Goal: Information Seeking & Learning: Learn about a topic

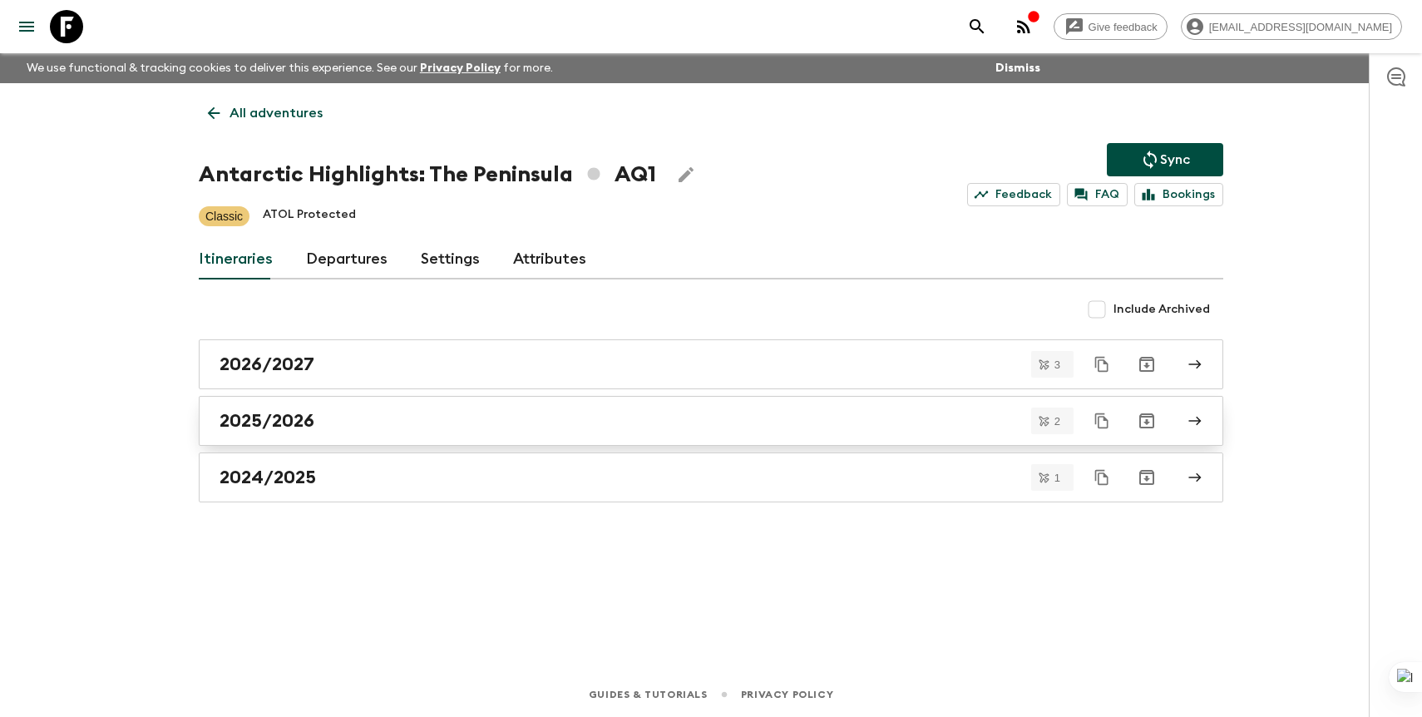
click at [301, 429] on h2 "2025/2026" at bounding box center [266, 421] width 95 height 22
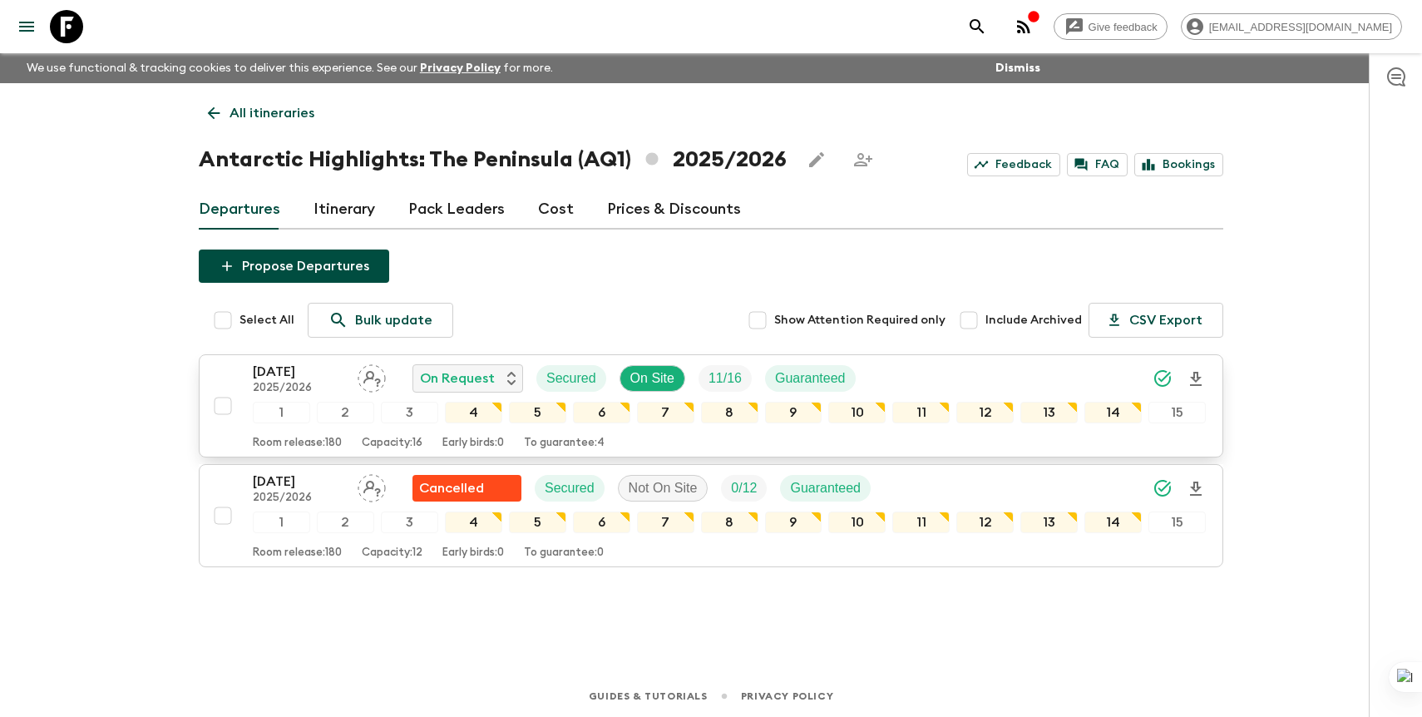
click at [1011, 380] on div "[DATE] 2025/2026 On Request Secured On Site 11 / 16 Guaranteed" at bounding box center [729, 378] width 953 height 33
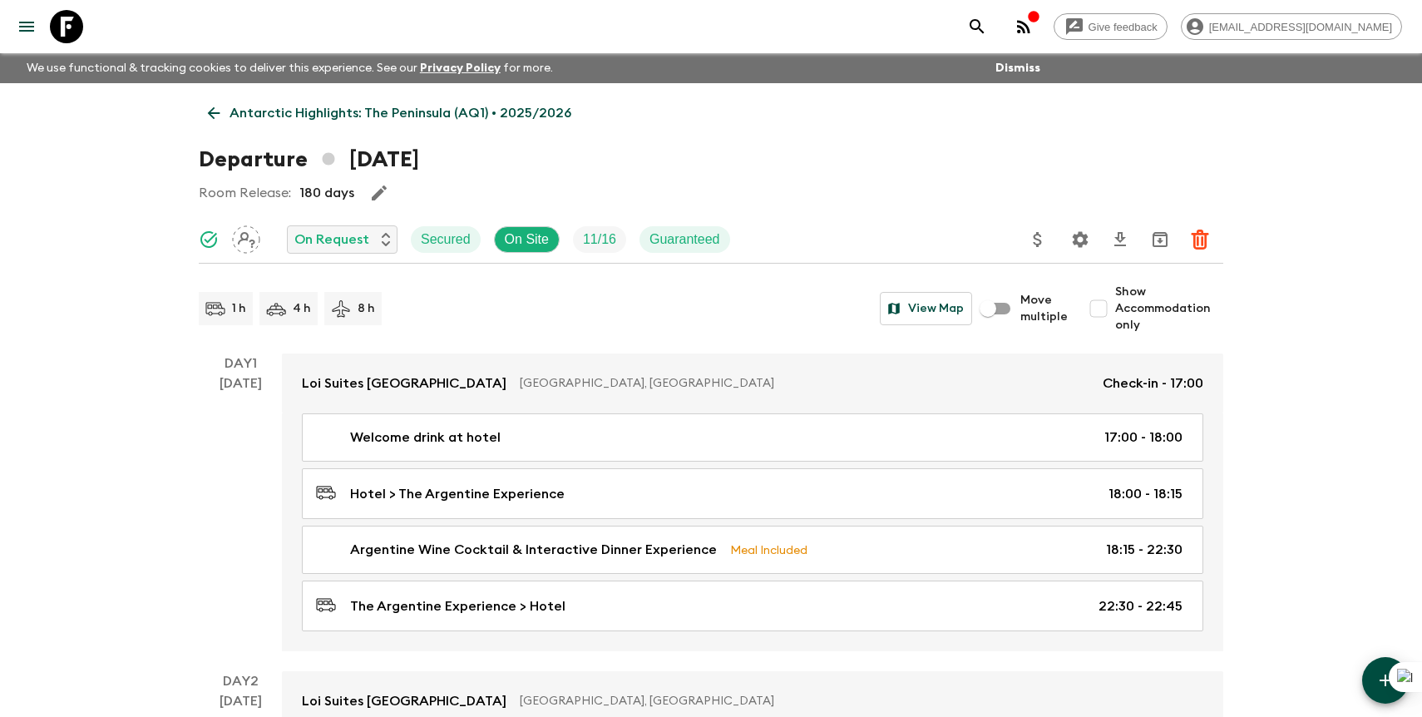
click at [1112, 308] on input "Show Accommodation only" at bounding box center [1098, 308] width 33 height 33
checkbox input "true"
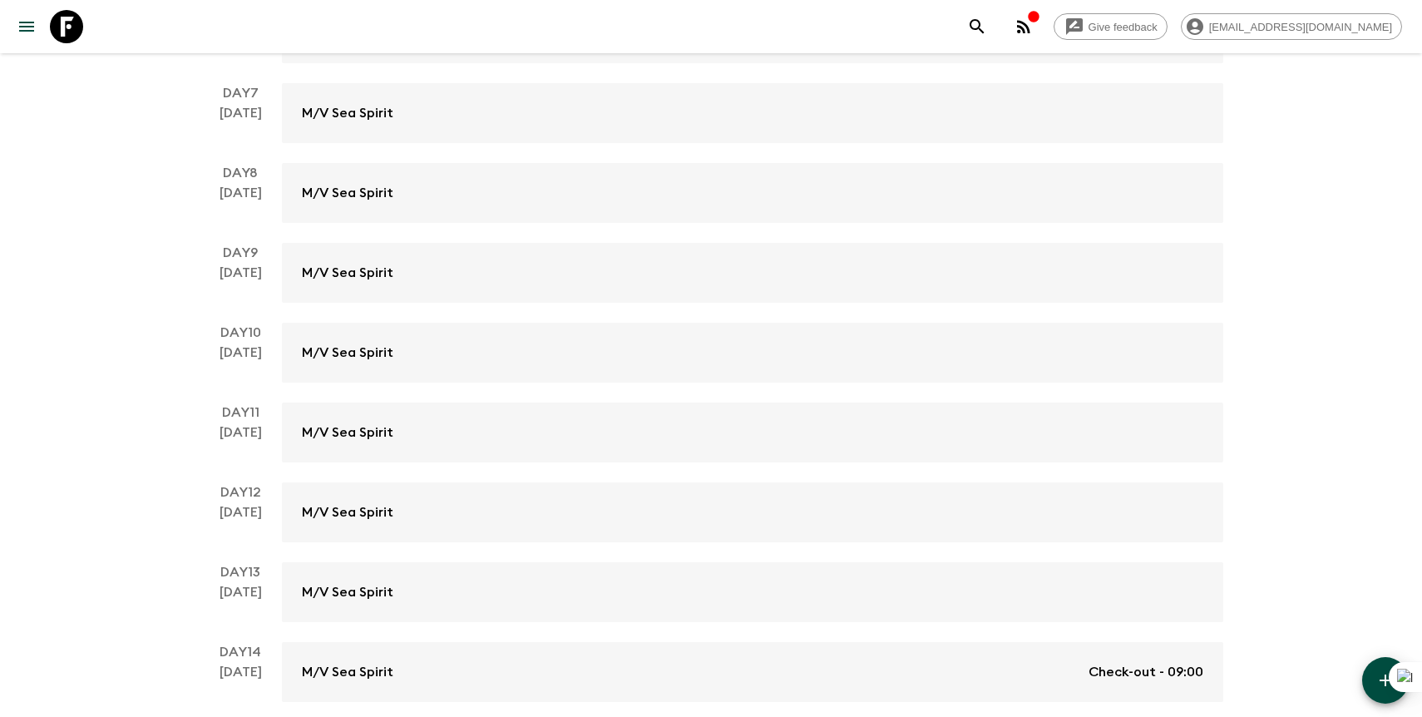
scroll to position [1145, 0]
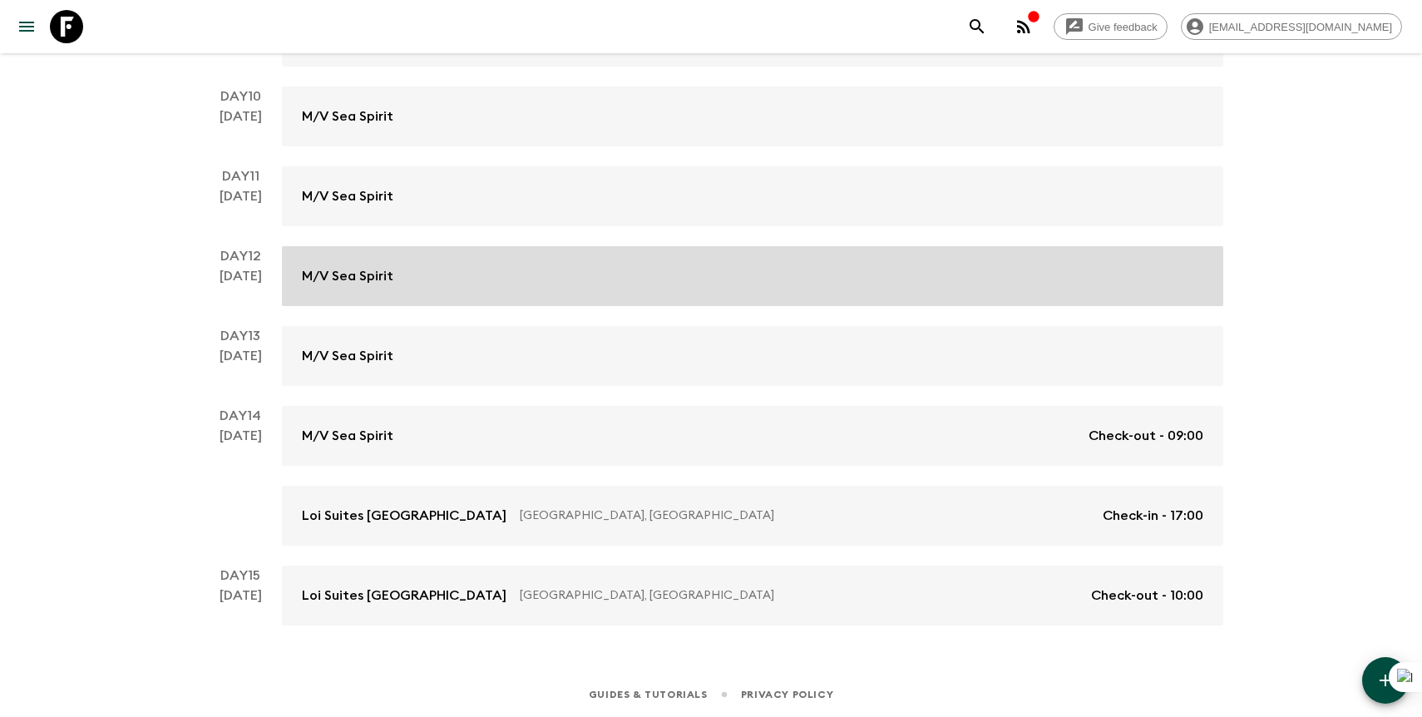
click at [1107, 264] on link "M/V Sea Spirit" at bounding box center [752, 276] width 941 height 60
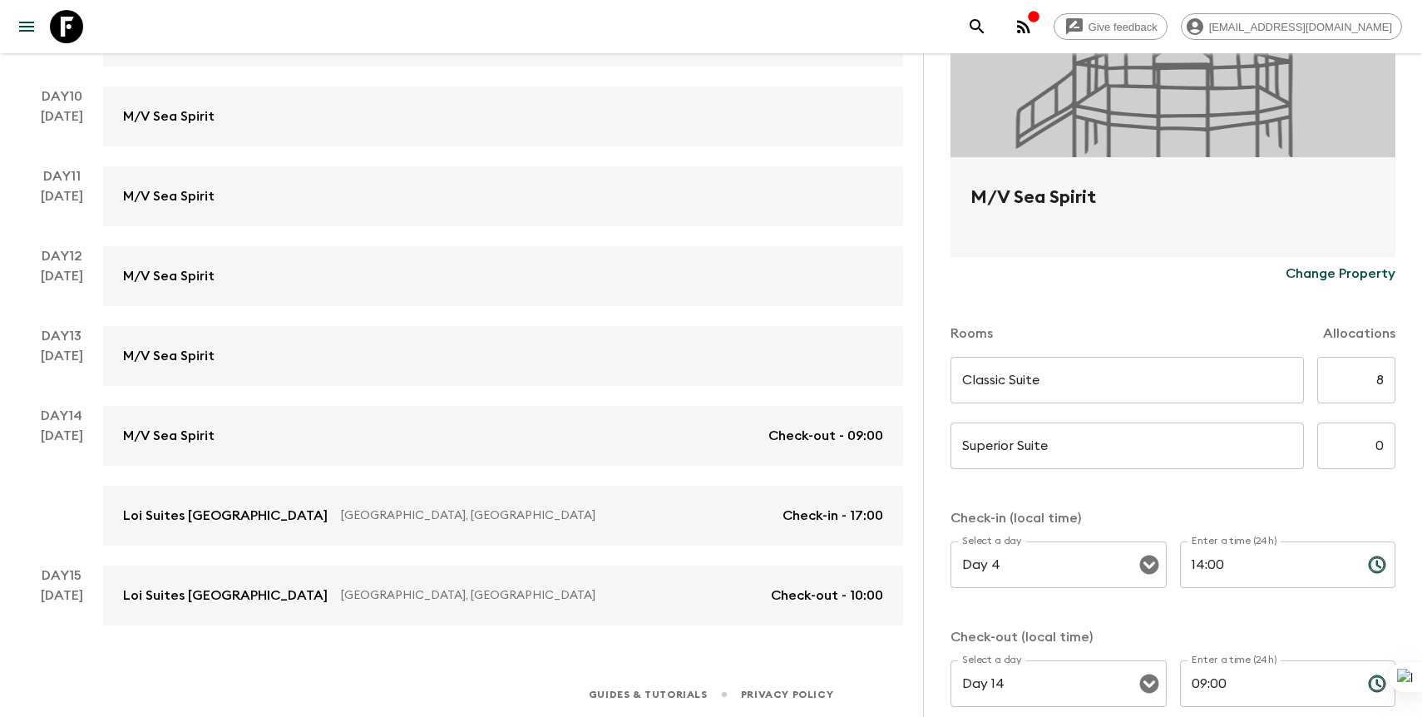
scroll to position [244, 0]
